Goal: Transaction & Acquisition: Purchase product/service

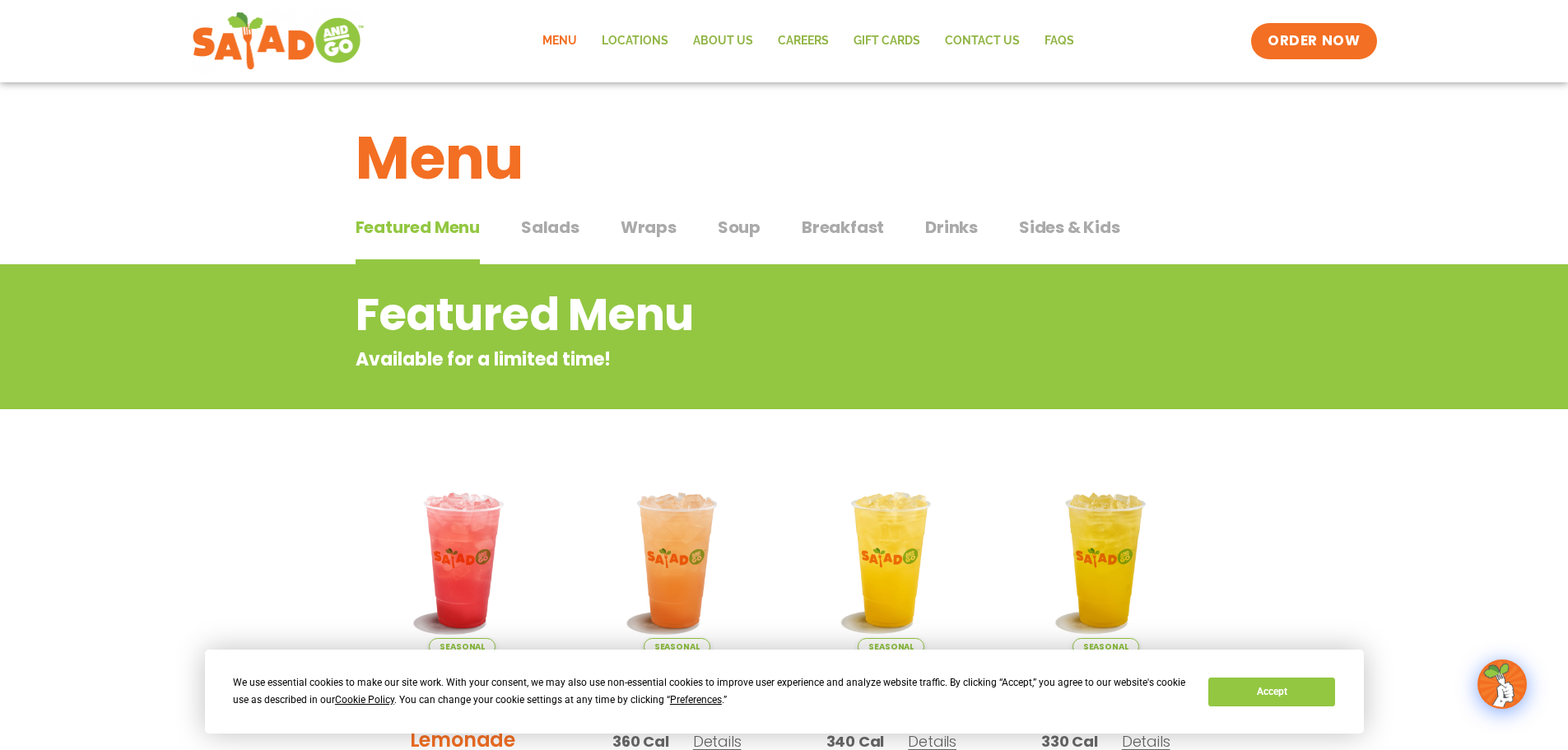
click at [563, 225] on span "Salads" at bounding box center [550, 227] width 58 height 25
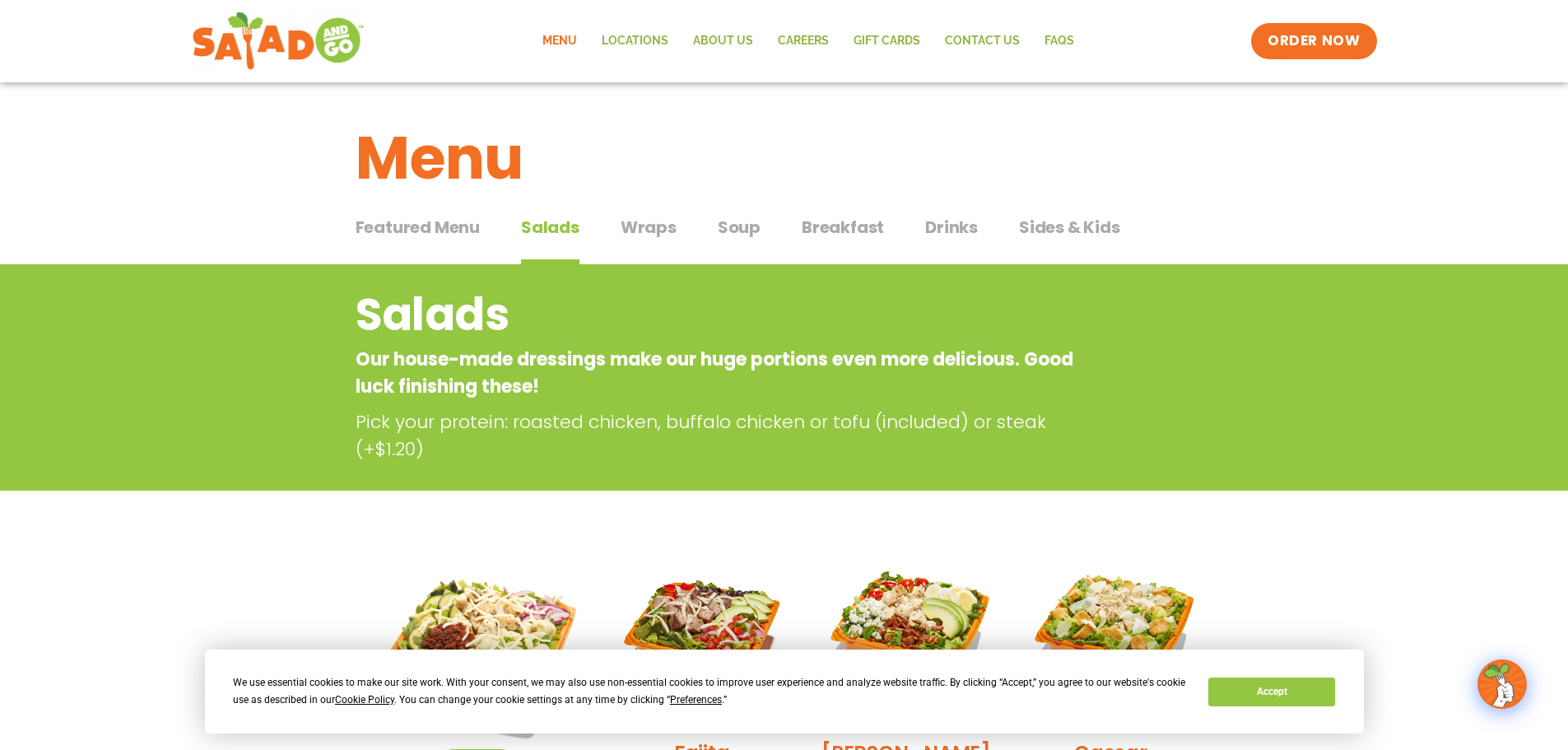
click at [664, 225] on span "Wraps" at bounding box center [649, 227] width 56 height 25
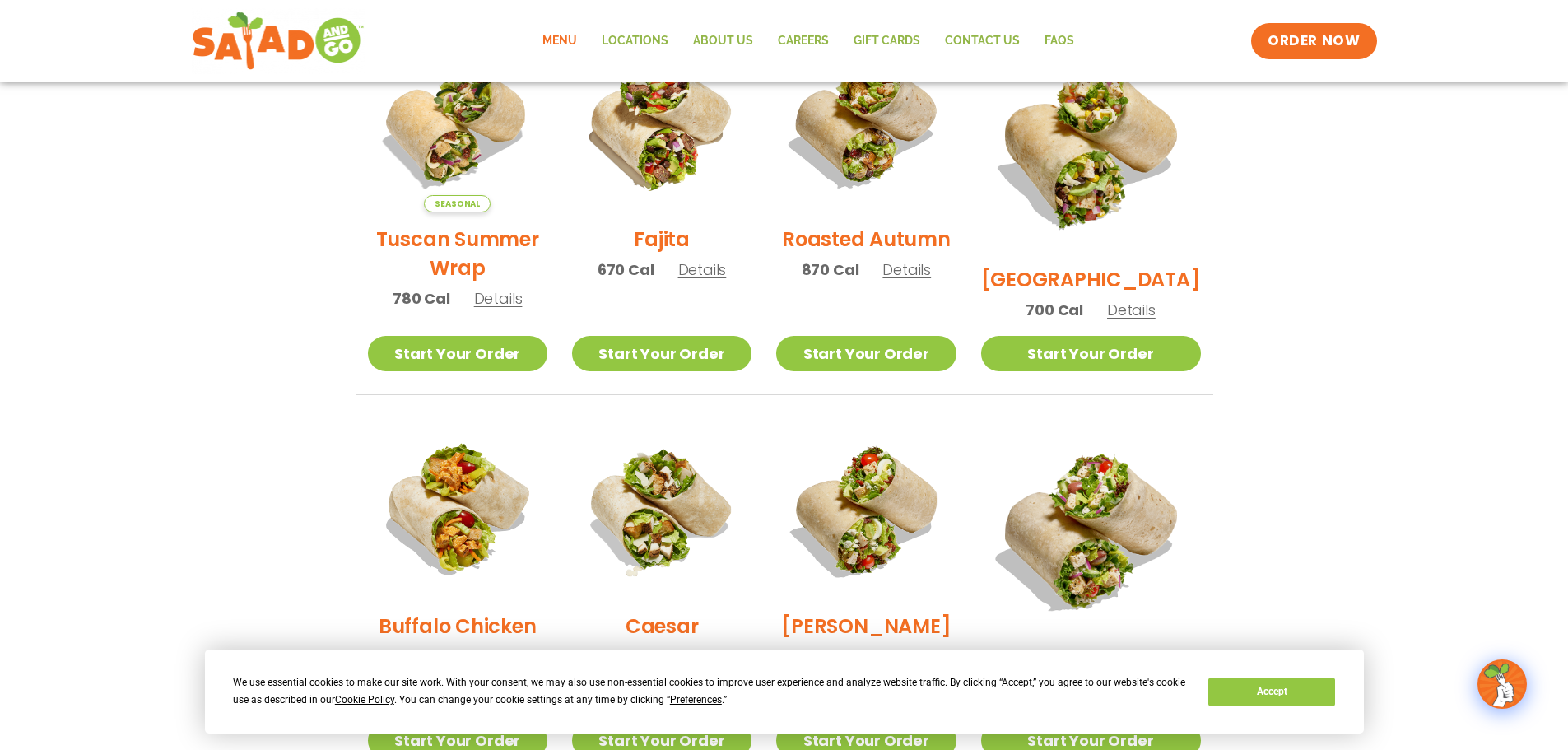
scroll to position [822, 0]
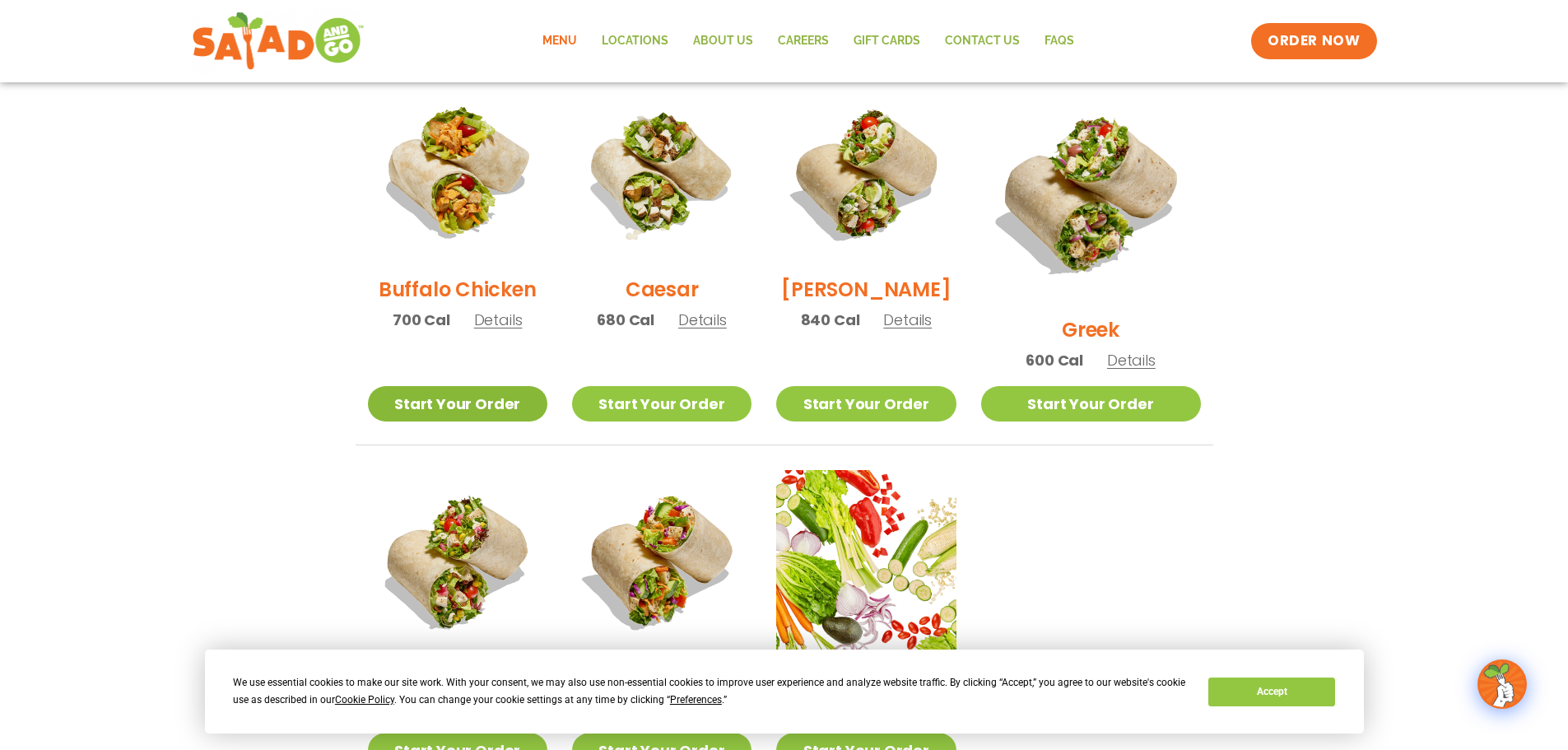
click at [490, 386] on link "Start Your Order" at bounding box center [458, 403] width 180 height 36
